Goal: Find specific page/section: Find specific page/section

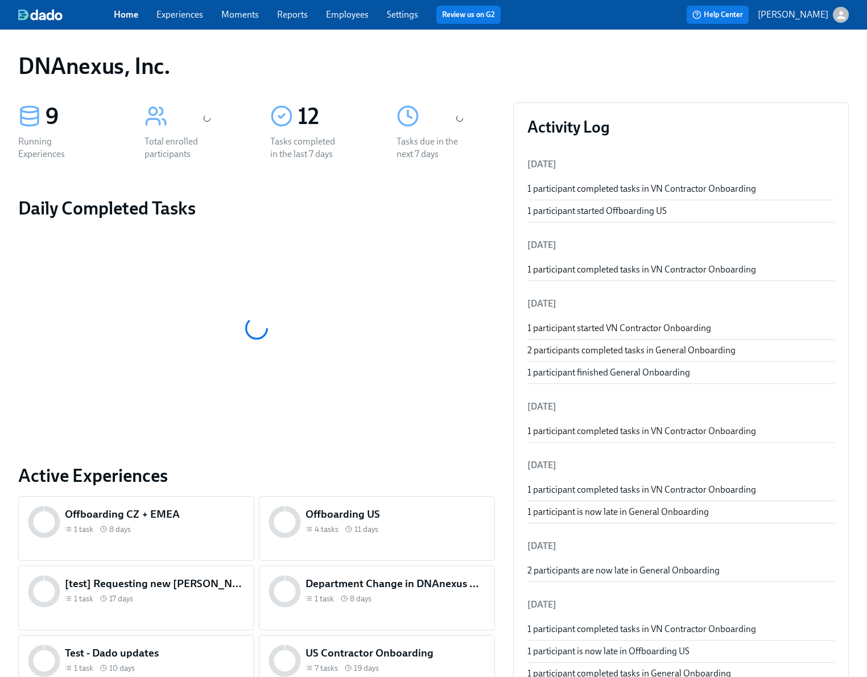
click at [195, 16] on link "Experiences" at bounding box center [179, 14] width 47 height 11
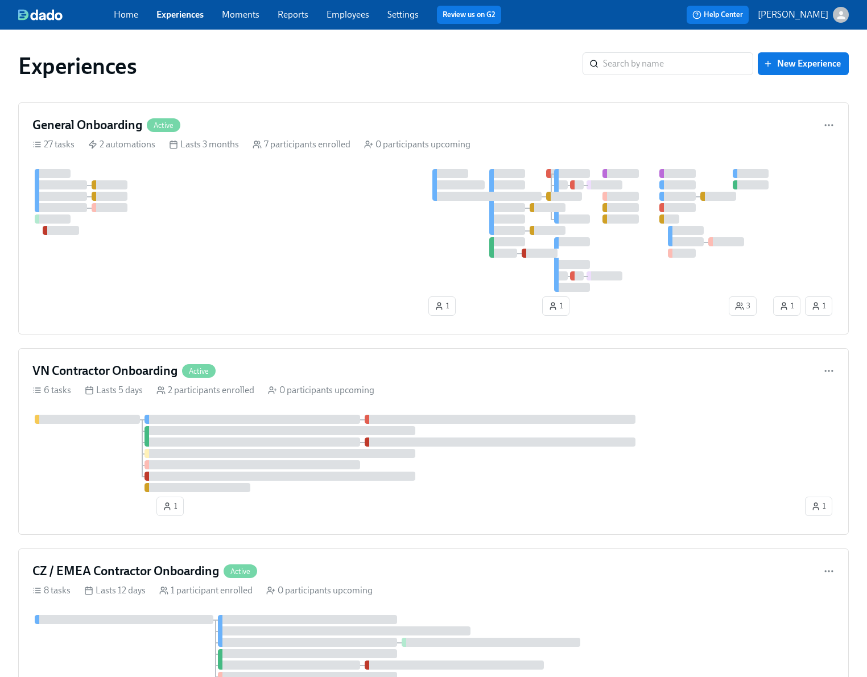
click at [346, 15] on link "Employees" at bounding box center [348, 14] width 43 height 11
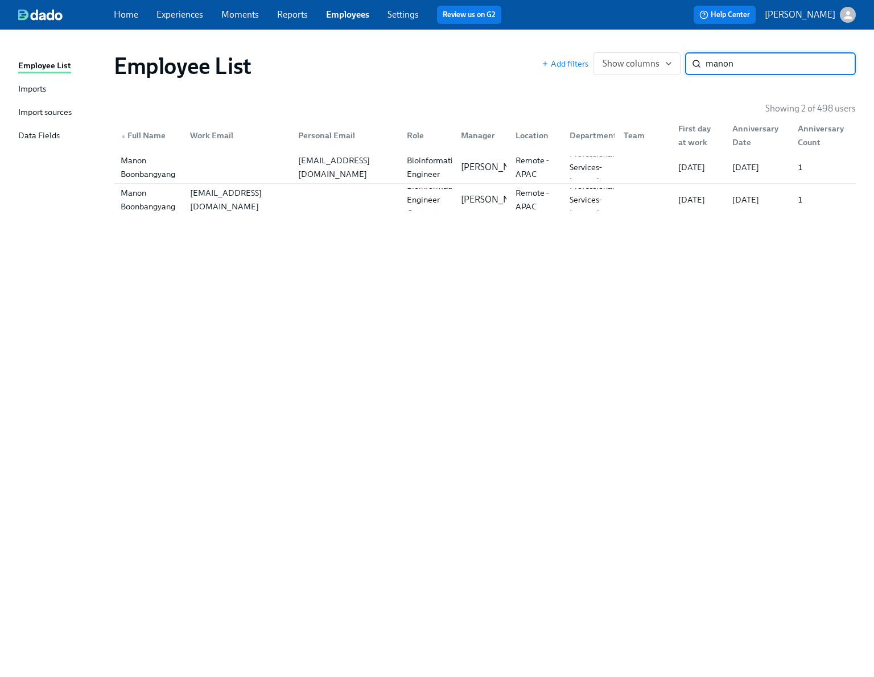
type input "manon"
click at [178, 15] on link "Experiences" at bounding box center [179, 14] width 47 height 11
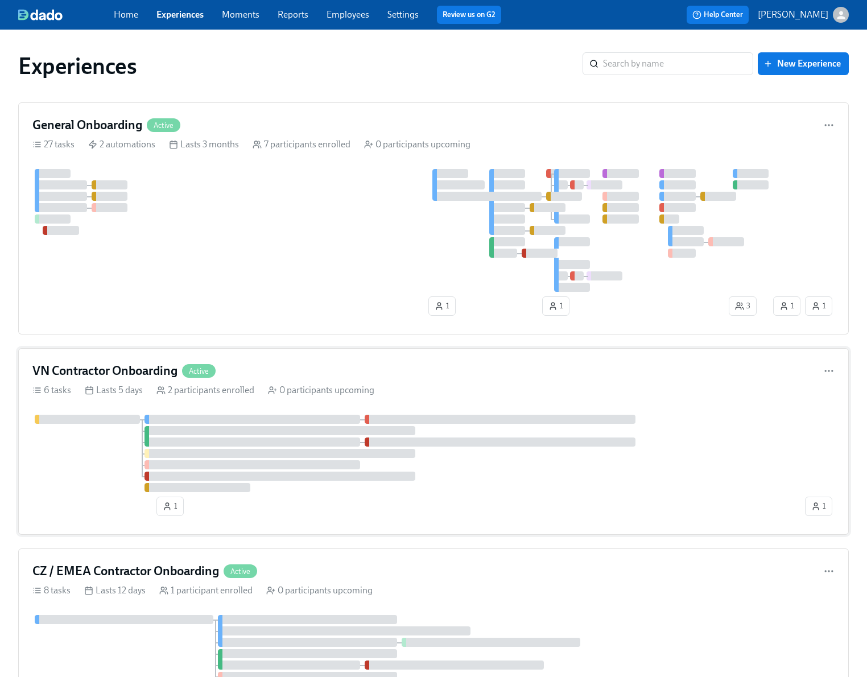
click at [101, 464] on div at bounding box center [417, 453] width 770 height 77
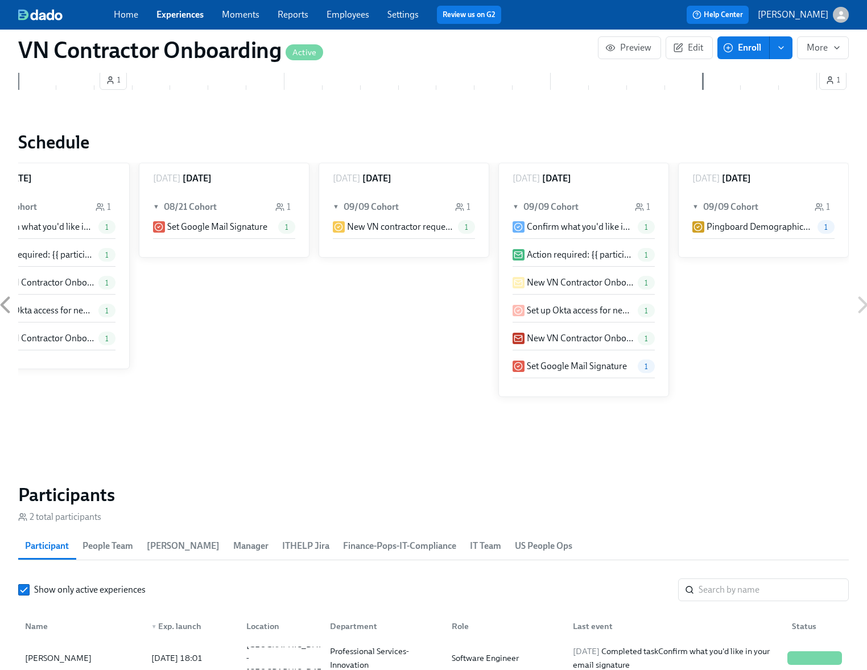
scroll to position [707, 0]
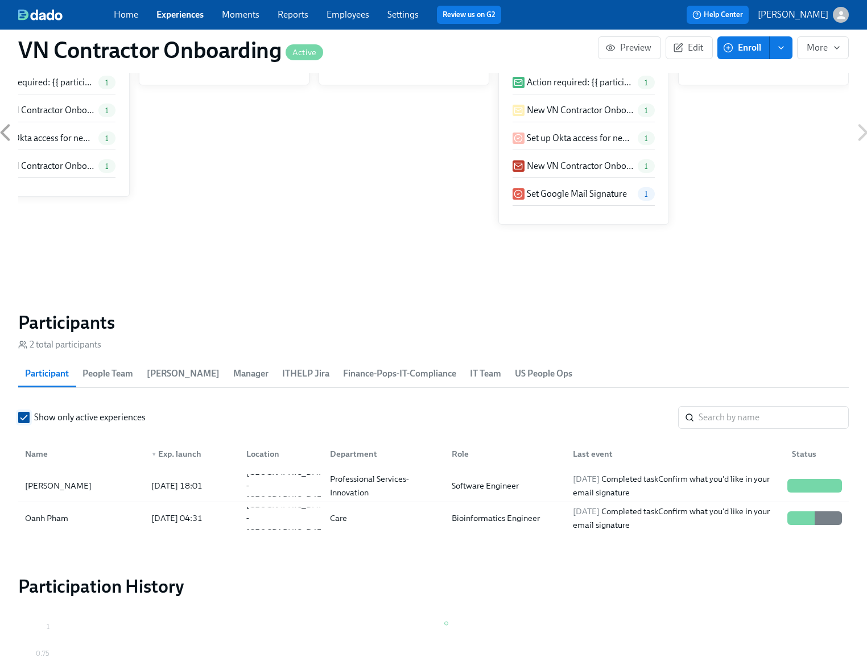
click at [25, 418] on input "Show only active experiences" at bounding box center [24, 418] width 10 height 10
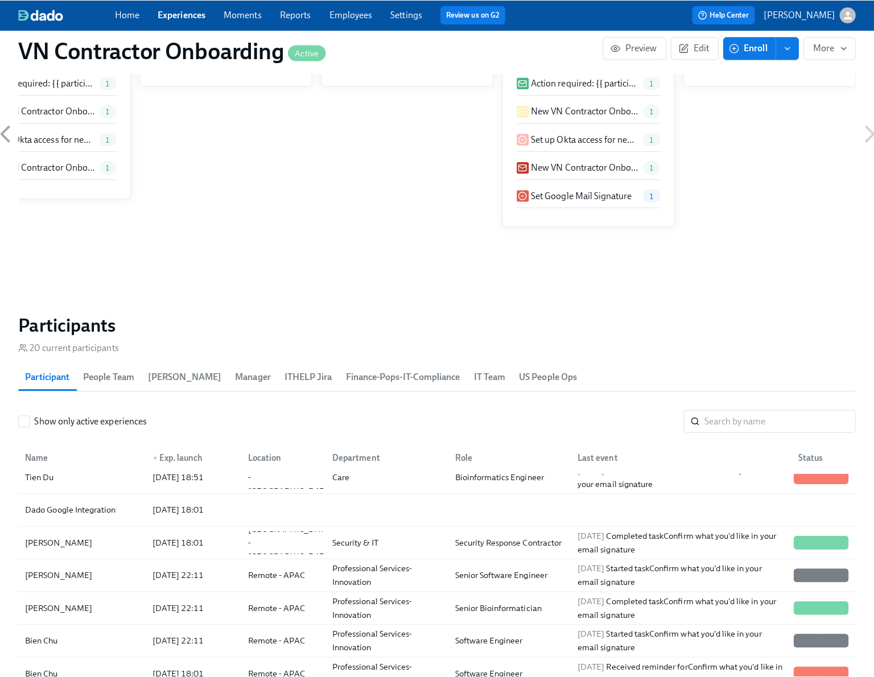
scroll to position [0, 0]
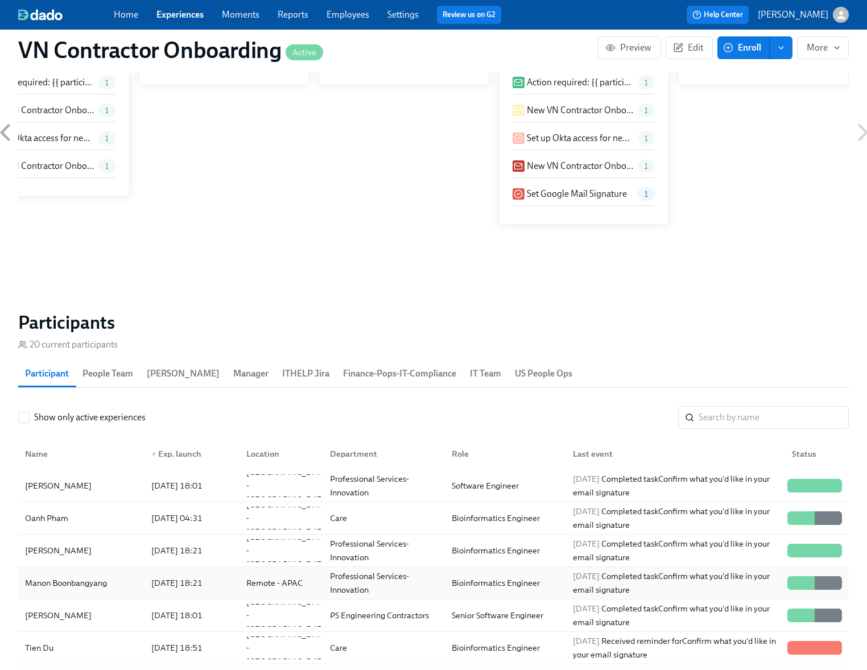
click at [120, 578] on div "Manon Boonbangyang" at bounding box center [81, 583] width 122 height 23
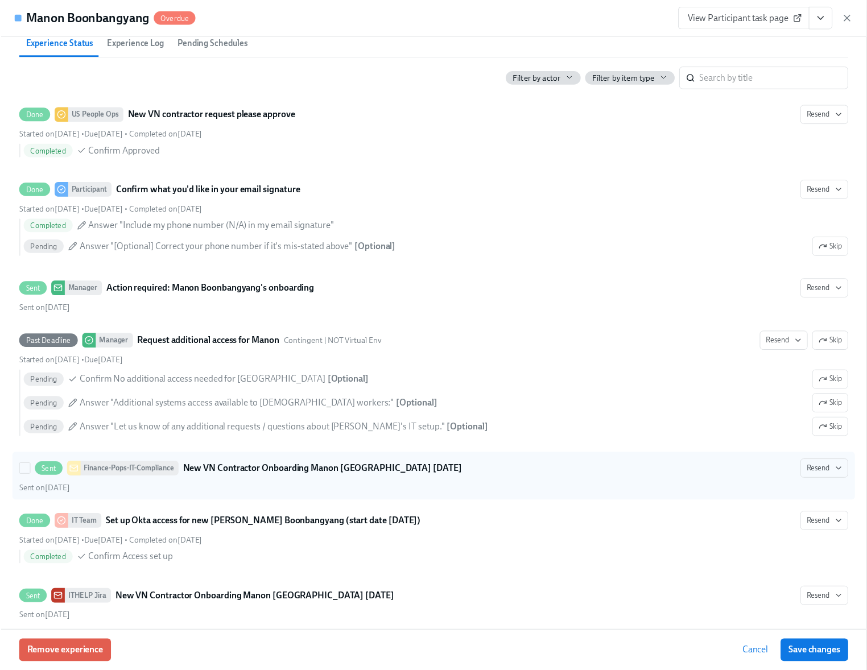
scroll to position [580, 0]
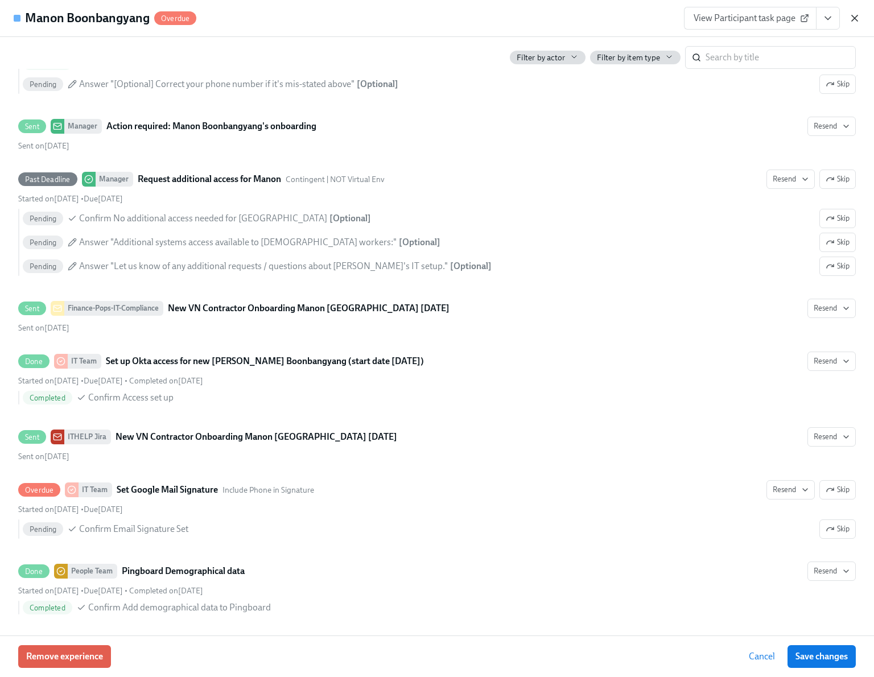
click at [857, 16] on icon "button" at bounding box center [855, 18] width 6 height 6
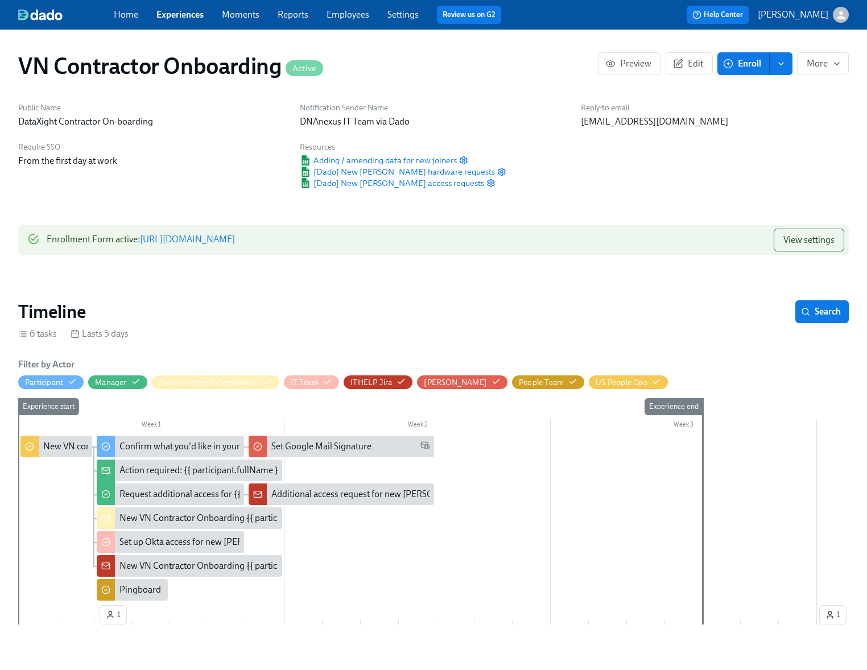
click at [189, 14] on link "Experiences" at bounding box center [179, 14] width 47 height 11
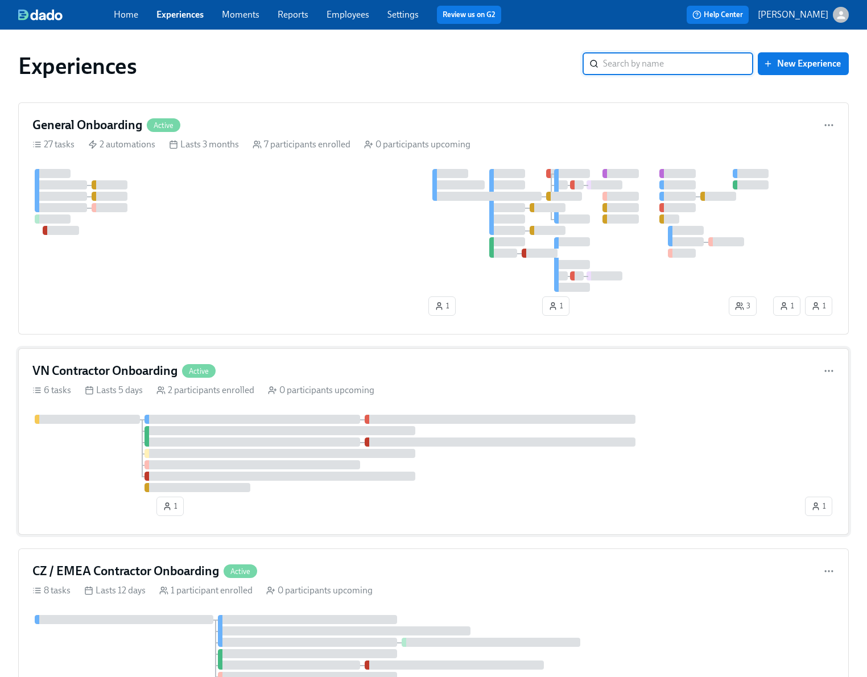
click at [83, 446] on div at bounding box center [417, 453] width 770 height 77
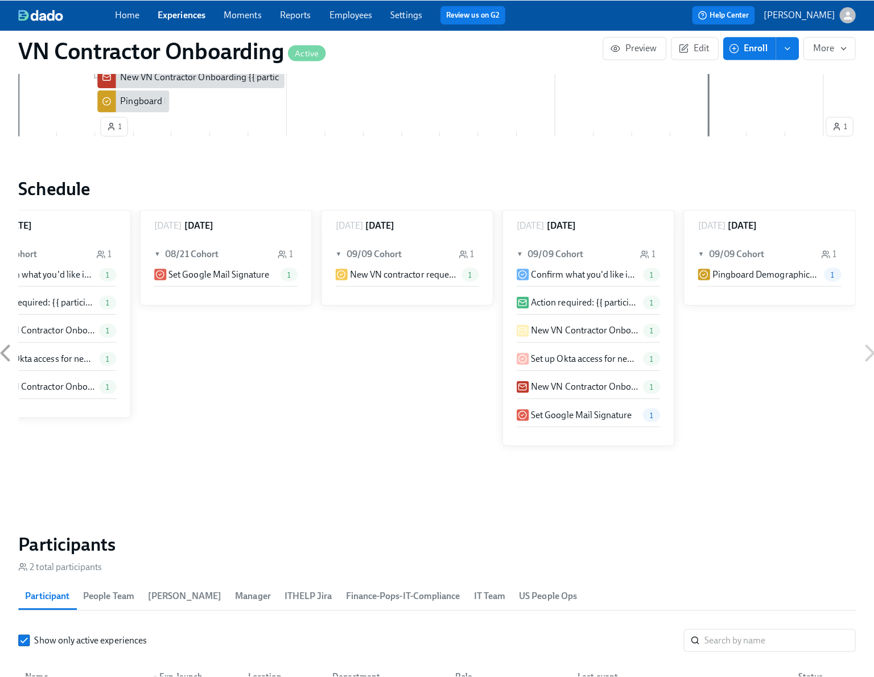
scroll to position [615, 0]
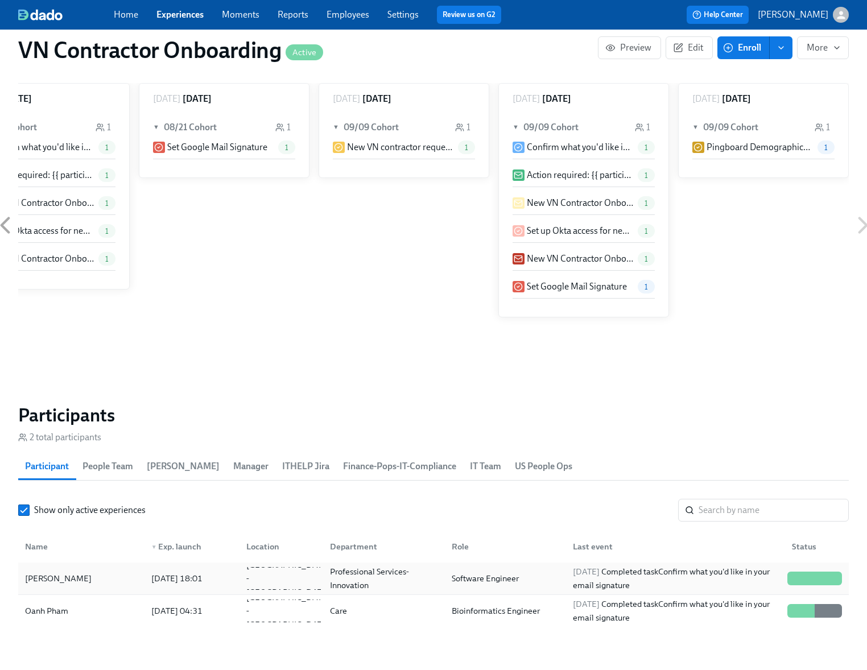
click at [59, 579] on div "[PERSON_NAME]" at bounding box center [58, 579] width 76 height 14
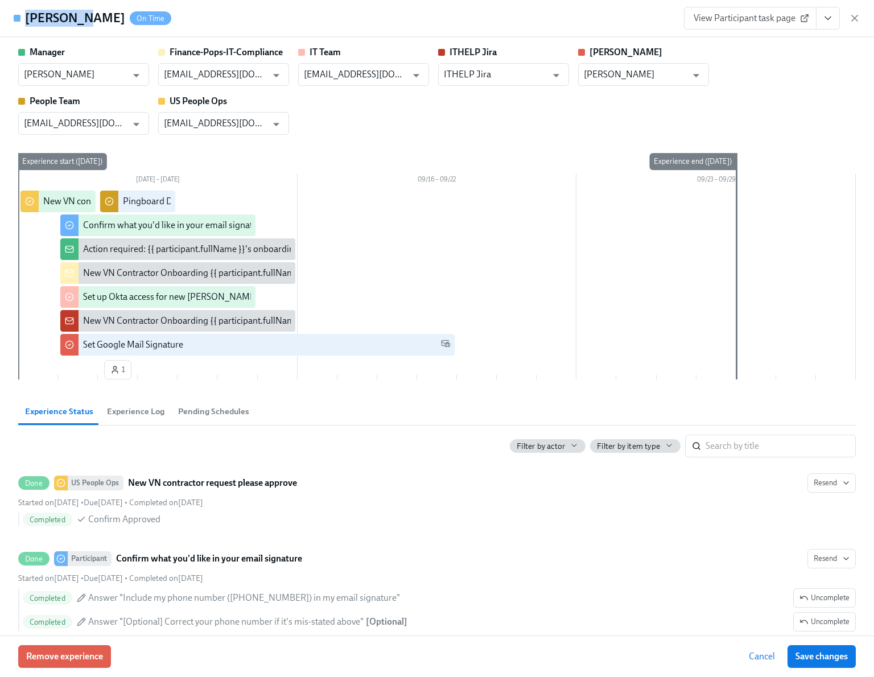
drag, startPoint x: 81, startPoint y: 20, endPoint x: 26, endPoint y: 20, distance: 55.8
click at [26, 20] on div "[PERSON_NAME] On Time" at bounding box center [98, 18] width 146 height 17
copy h4 "[PERSON_NAME]"
